Goal: Information Seeking & Learning: Check status

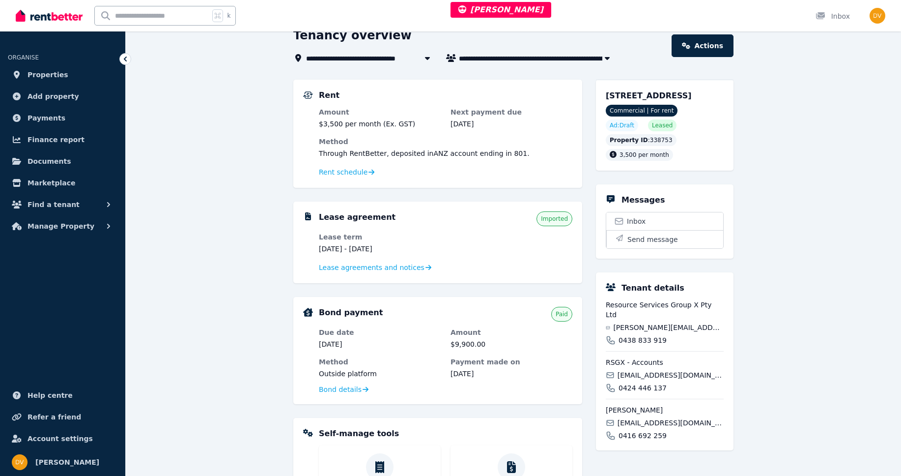
scroll to position [286, 0]
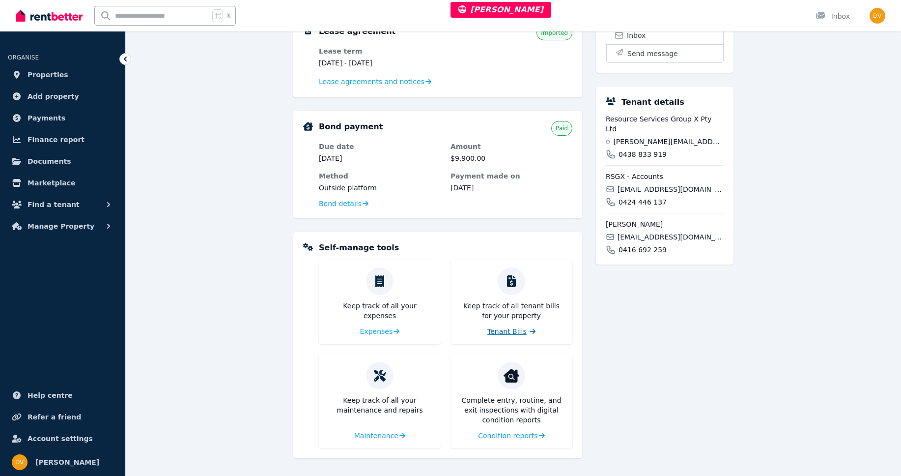
click at [507, 335] on span "Tenant Bills" at bounding box center [507, 331] width 39 height 10
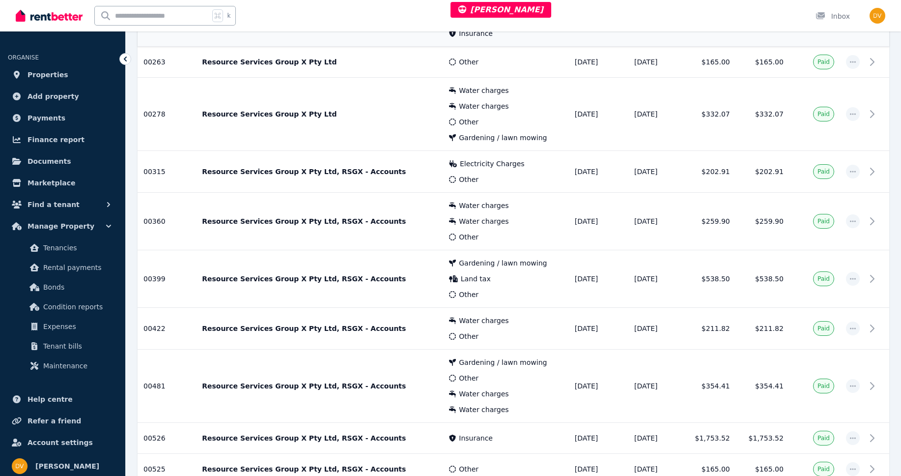
scroll to position [177, 0]
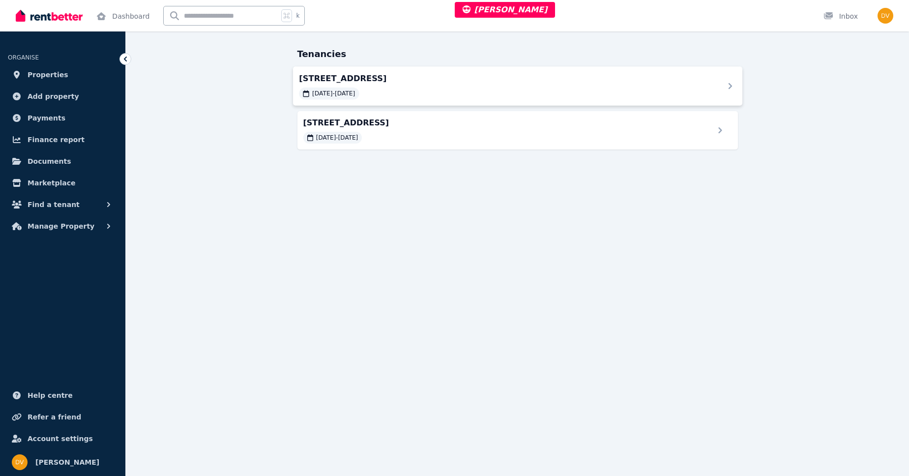
click at [483, 87] on div "unit 4/3 Sandhill Street, Wedgefield 01/02/2024 - 31/01/2027" at bounding box center [505, 85] width 413 height 27
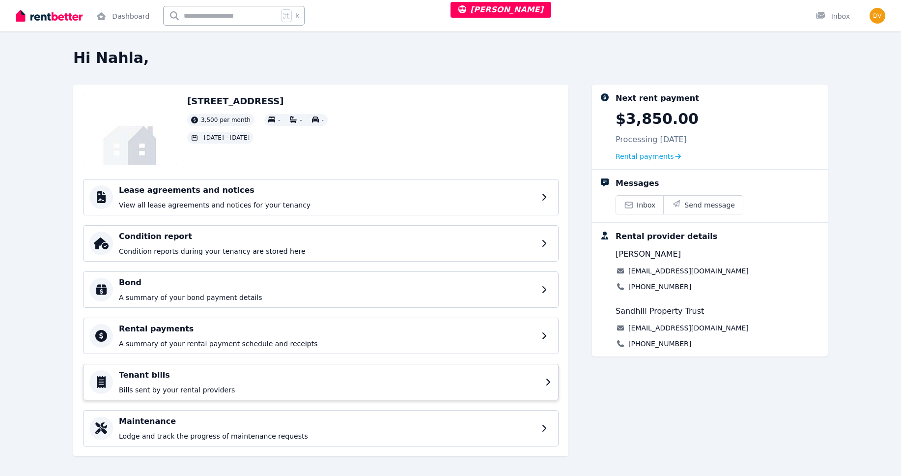
click at [177, 381] on div "Tenant bills Bills sent by your rental providers" at bounding box center [329, 382] width 421 height 26
click at [124, 17] on link "Dashboard" at bounding box center [122, 15] width 57 height 31
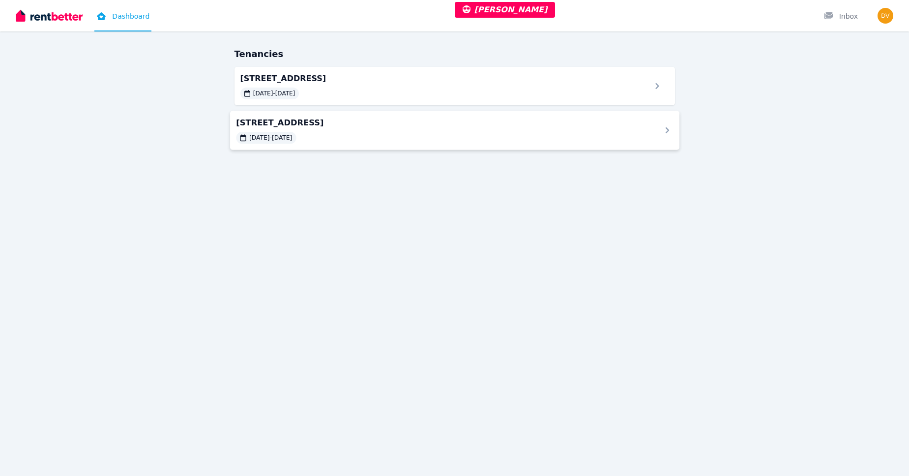
click at [371, 141] on div "01/02/2024 - 31/01/2027" at bounding box center [442, 138] width 413 height 12
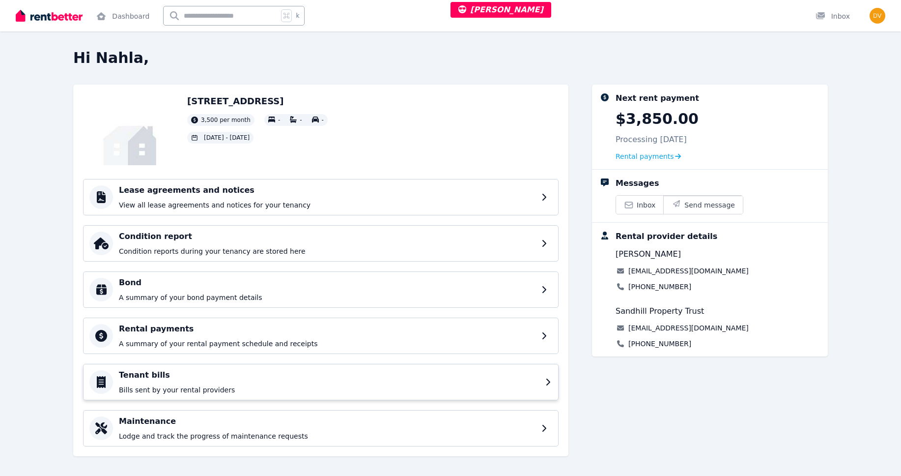
click at [189, 384] on div "Tenant bills Bills sent by your rental providers" at bounding box center [329, 382] width 421 height 26
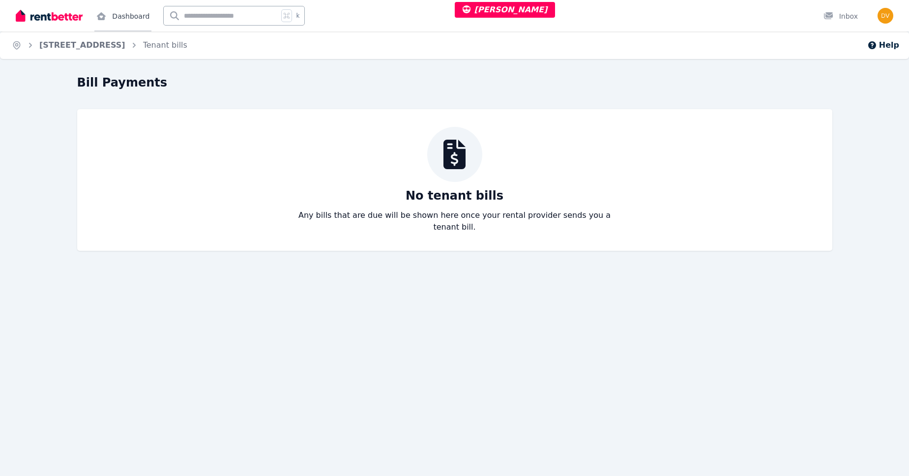
click at [131, 19] on link "Dashboard" at bounding box center [122, 15] width 57 height 31
